Goal: Transaction & Acquisition: Purchase product/service

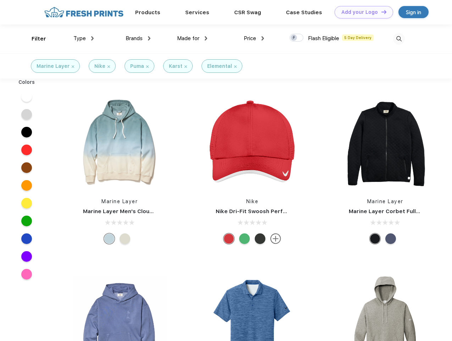
scroll to position [0, 0]
click at [361, 12] on link "Add your Logo Design Tool" at bounding box center [364, 12] width 59 height 12
click at [0, 0] on div "Design Tool" at bounding box center [0, 0] width 0 height 0
click at [381, 12] on link "Add your Logo Design Tool" at bounding box center [364, 12] width 59 height 12
click at [34, 39] on div "Filter" at bounding box center [39, 39] width 15 height 8
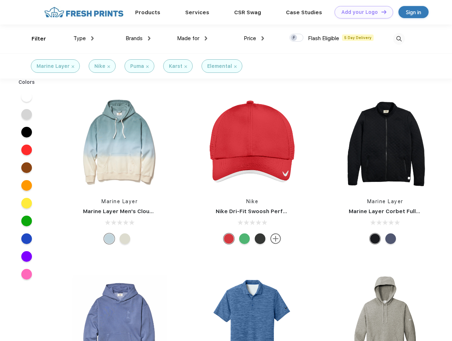
click at [84, 38] on span "Type" at bounding box center [80, 38] width 12 height 6
click at [138, 38] on span "Brands" at bounding box center [134, 38] width 17 height 6
click at [192, 38] on span "Made for" at bounding box center [188, 38] width 22 height 6
click at [254, 38] on span "Price" at bounding box center [250, 38] width 12 height 6
click at [297, 38] on div at bounding box center [297, 38] width 14 height 8
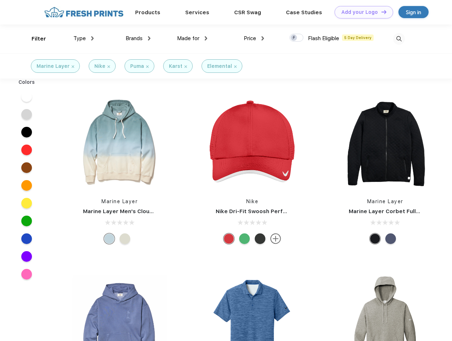
click at [294, 38] on input "checkbox" at bounding box center [292, 35] width 5 height 5
click at [399, 39] on img at bounding box center [399, 39] width 12 height 12
